Goal: Task Accomplishment & Management: Use online tool/utility

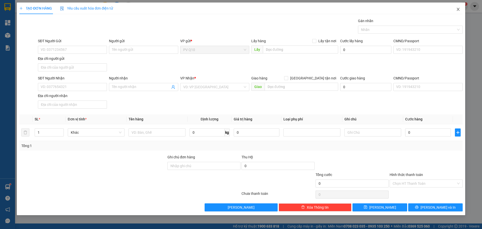
click at [458, 9] on icon "close" at bounding box center [458, 9] width 4 height 4
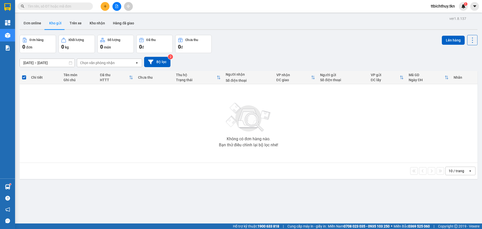
click at [44, 10] on span at bounding box center [55, 7] width 75 height 8
click at [79, 8] on input "text" at bounding box center [57, 7] width 59 height 6
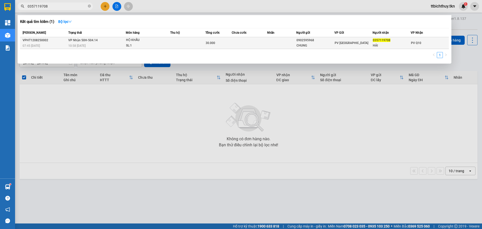
type input "0357119708"
click at [408, 40] on div "0357119708" at bounding box center [392, 40] width 38 height 5
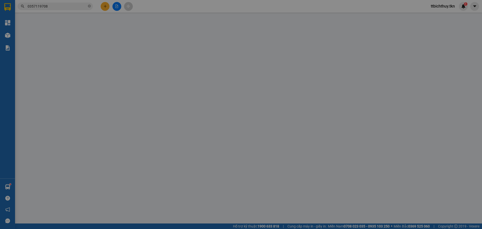
type input "0902595968"
type input "CHUNG"
type input "0357119708"
type input "HẢI"
type input "30.000"
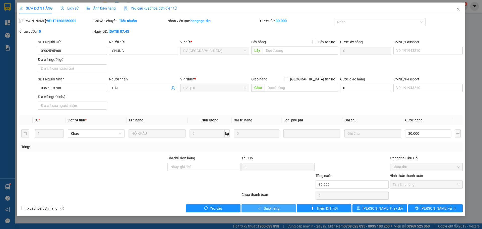
click at [263, 209] on button "Giao hàng" at bounding box center [269, 208] width 54 height 8
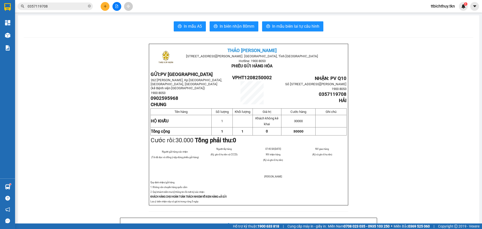
click at [115, 4] on button at bounding box center [117, 6] width 9 height 9
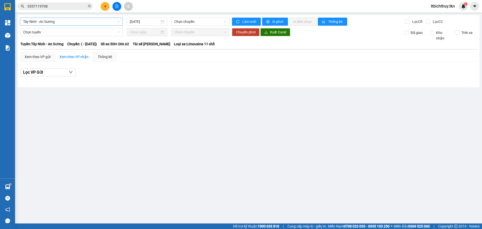
click at [71, 22] on span "Tây Ninh - An Sương" at bounding box center [71, 22] width 97 height 8
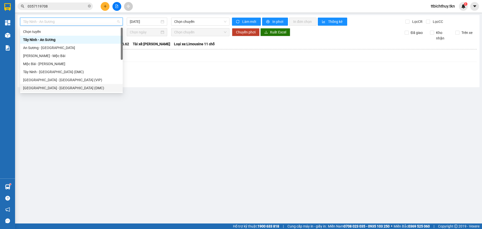
click at [40, 87] on div "[GEOGRAPHIC_DATA] - [GEOGRAPHIC_DATA] (DMC)" at bounding box center [71, 88] width 97 height 6
type input "[DATE]"
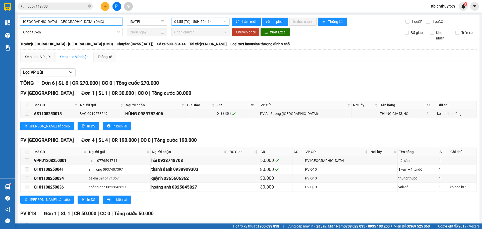
click at [185, 22] on span "04:55 (TC) - 50H-504.14" at bounding box center [200, 22] width 52 height 8
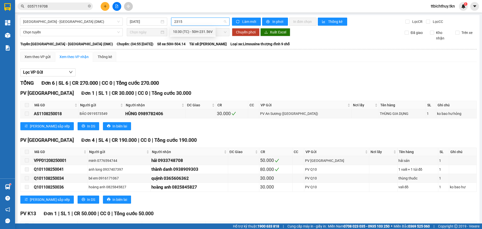
type input "23156"
click at [183, 29] on div "10:30 (TC) - 50H-231.56V" at bounding box center [193, 32] width 40 height 6
